Goal: Book appointment/travel/reservation

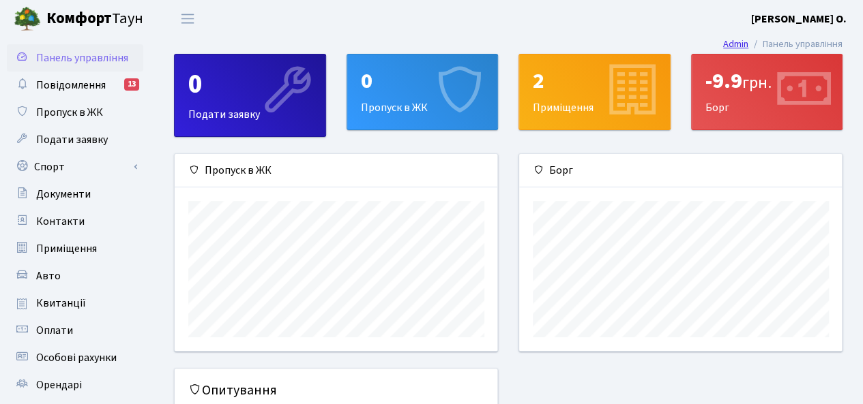
scroll to position [196, 323]
click at [60, 84] on span "Повідомлення" at bounding box center [71, 85] width 70 height 15
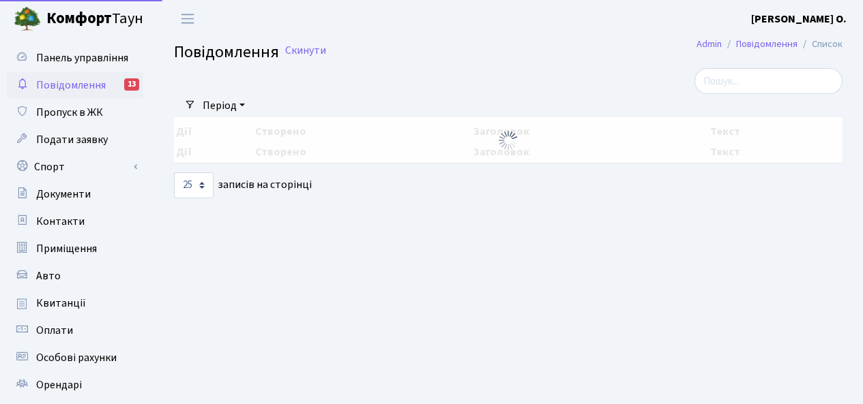
select select "25"
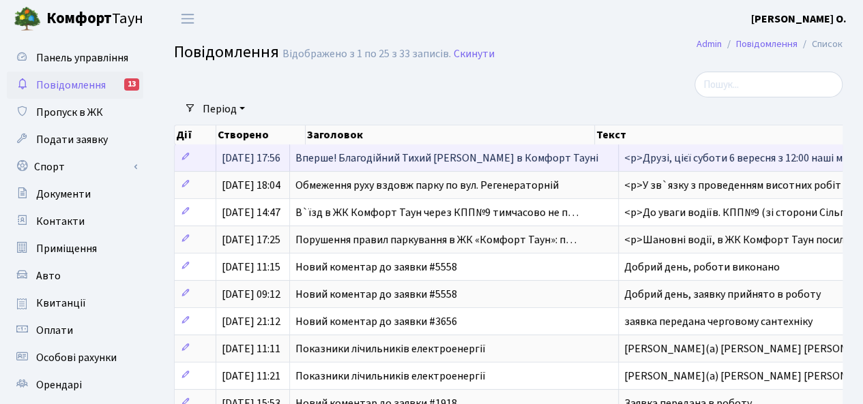
click at [389, 166] on td "Вперше! Благодійний Тихий [PERSON_NAME] в Комфорт Тауні" at bounding box center [454, 158] width 329 height 27
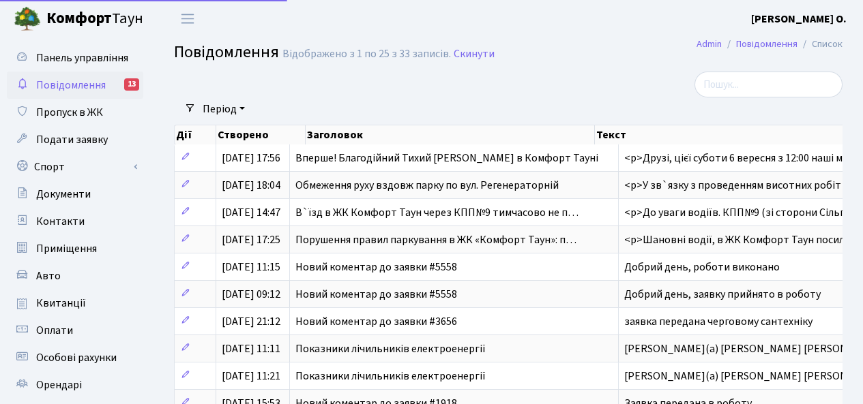
select select "25"
click at [70, 113] on span "Пропуск в ЖК" at bounding box center [69, 112] width 67 height 15
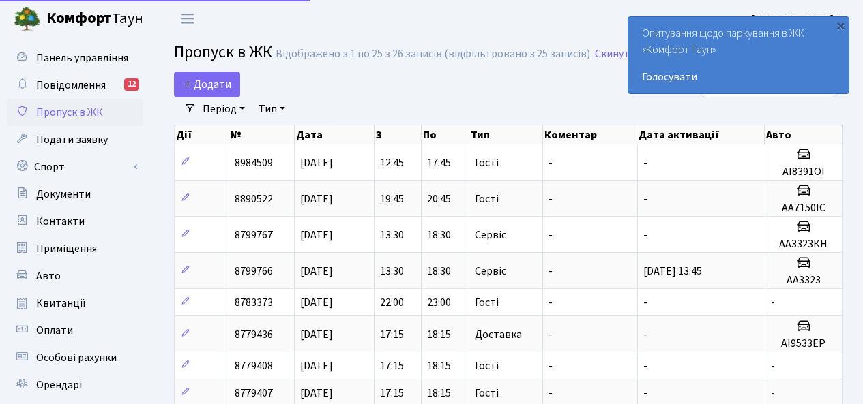
select select "25"
click at [75, 143] on span "Подати заявку" at bounding box center [72, 139] width 72 height 15
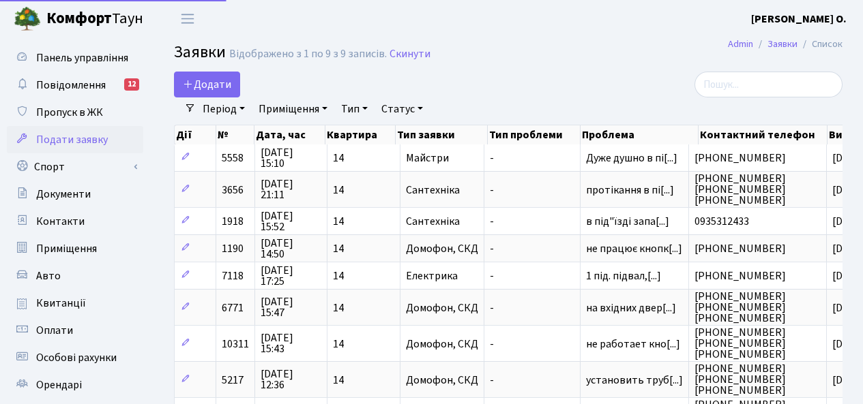
select select "25"
click at [53, 165] on link "Спорт" at bounding box center [75, 166] width 136 height 27
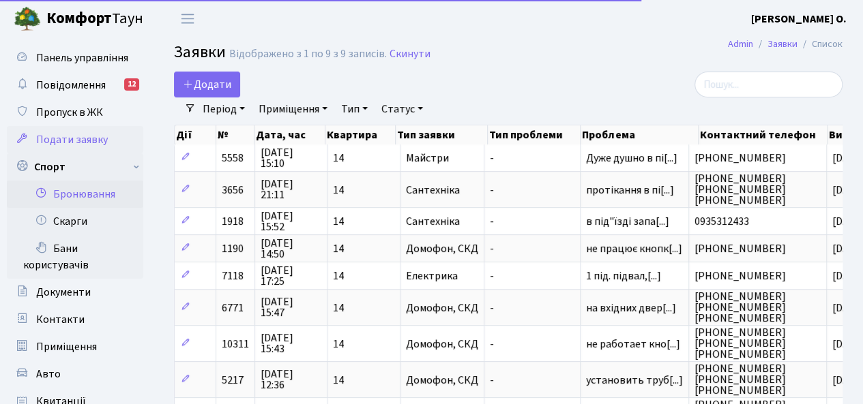
click at [82, 193] on link "Бронювання" at bounding box center [75, 194] width 136 height 27
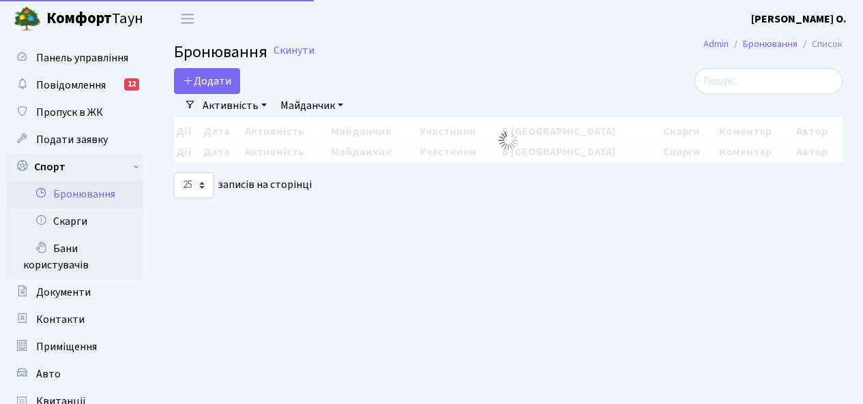
select select "25"
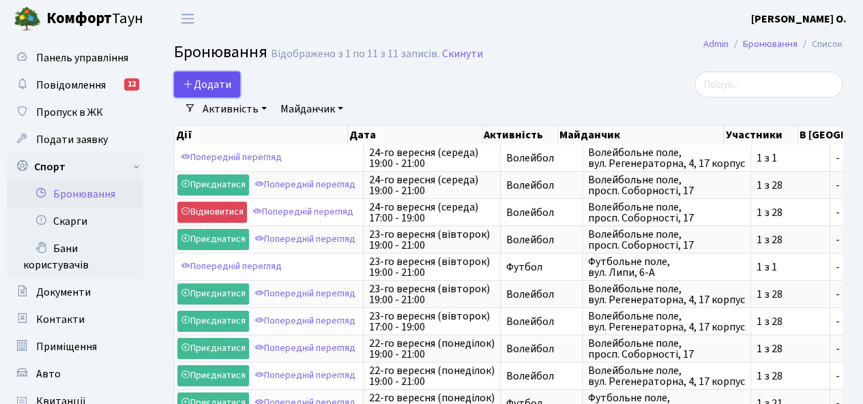
click at [212, 78] on button "Додати" at bounding box center [207, 85] width 66 height 26
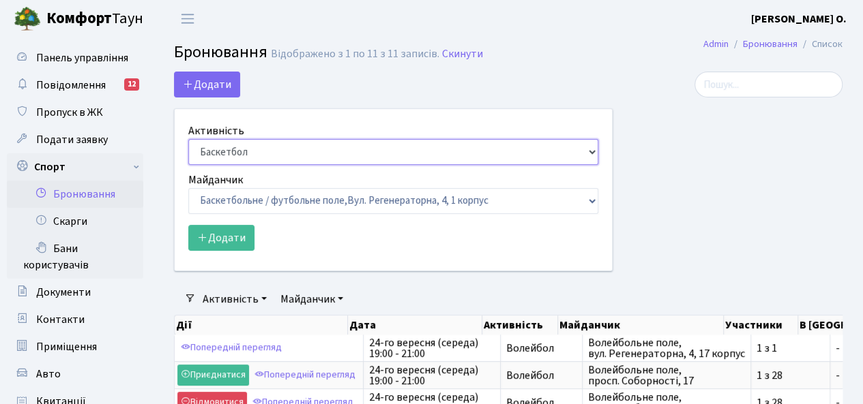
click at [265, 145] on select "Баскетбол Волейбол Йога Катання на роликах Настільний теніс Теніс Футбол Фітнес" at bounding box center [393, 152] width 410 height 26
select select "4"
click at [188, 139] on select "Баскетбол Волейбол Йога Катання на роликах Настільний теніс Теніс Футбол Фітнес" at bounding box center [393, 152] width 410 height 26
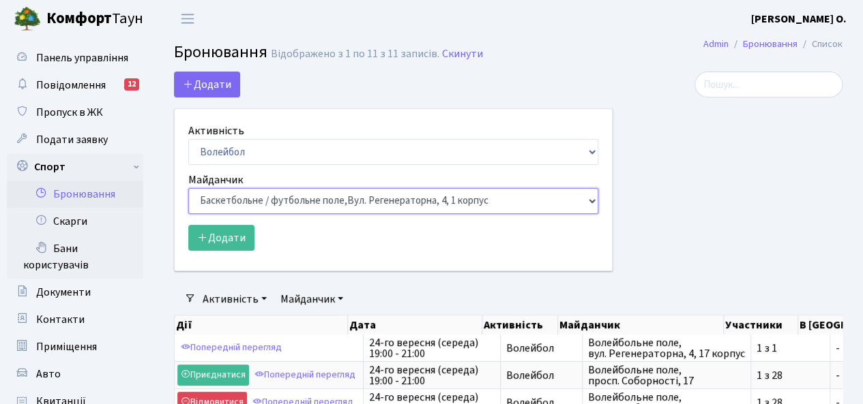
click at [245, 194] on select "Баскетбольне / футбольне поле, Вул. Регенераторна, 4, 1 корпус Баскетбольне пол…" at bounding box center [393, 201] width 410 height 26
select select "8"
click at [188, 188] on select "Баскетбольне / футбольне поле, Вул. Регенераторна, 4, 1 корпус Баскетбольне пол…" at bounding box center [393, 201] width 410 height 26
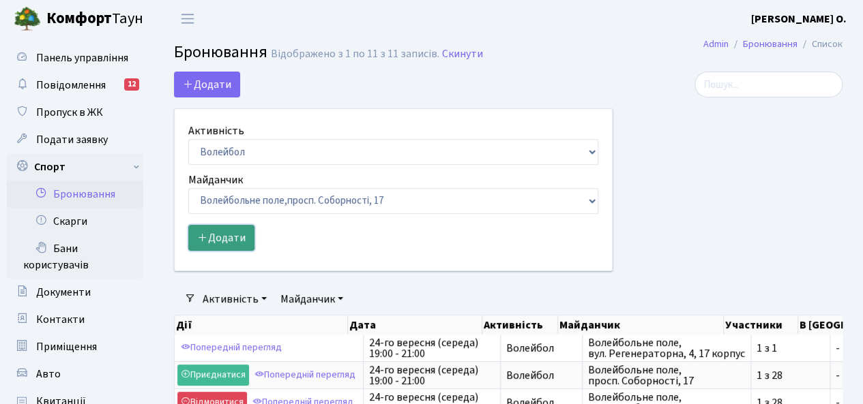
click at [222, 237] on button "Додати" at bounding box center [221, 238] width 66 height 26
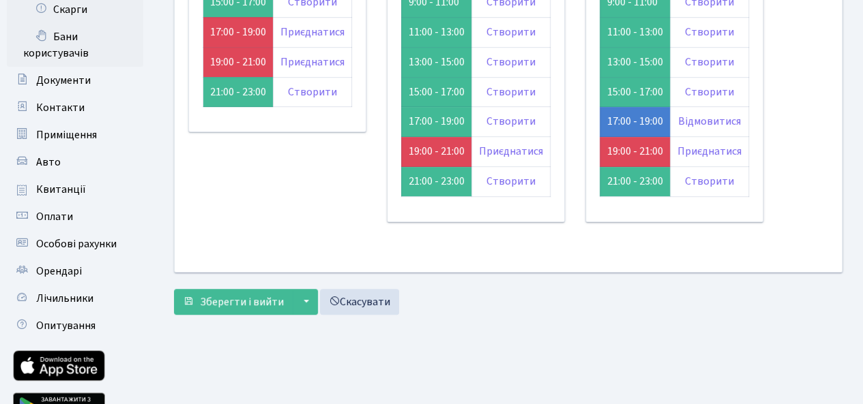
scroll to position [76, 0]
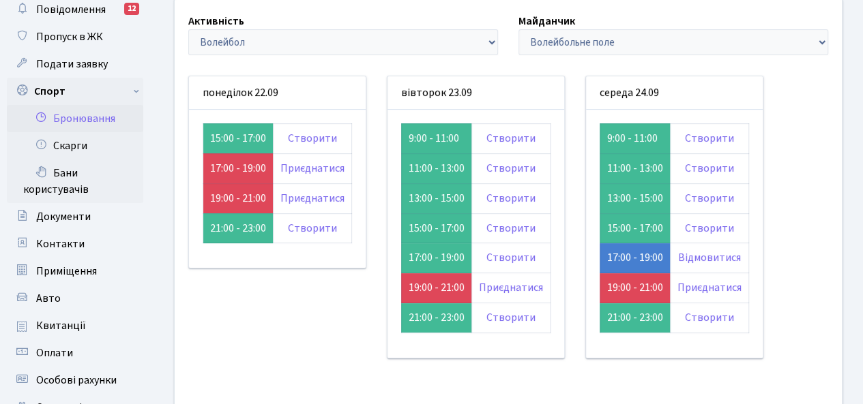
click at [827, 155] on div "Активність - Баскетбол Волейбол Йога Катання на роликах Настільний теніс [PERSO…" at bounding box center [508, 203] width 688 height 409
